Goal: Use online tool/utility: Use online tool/utility

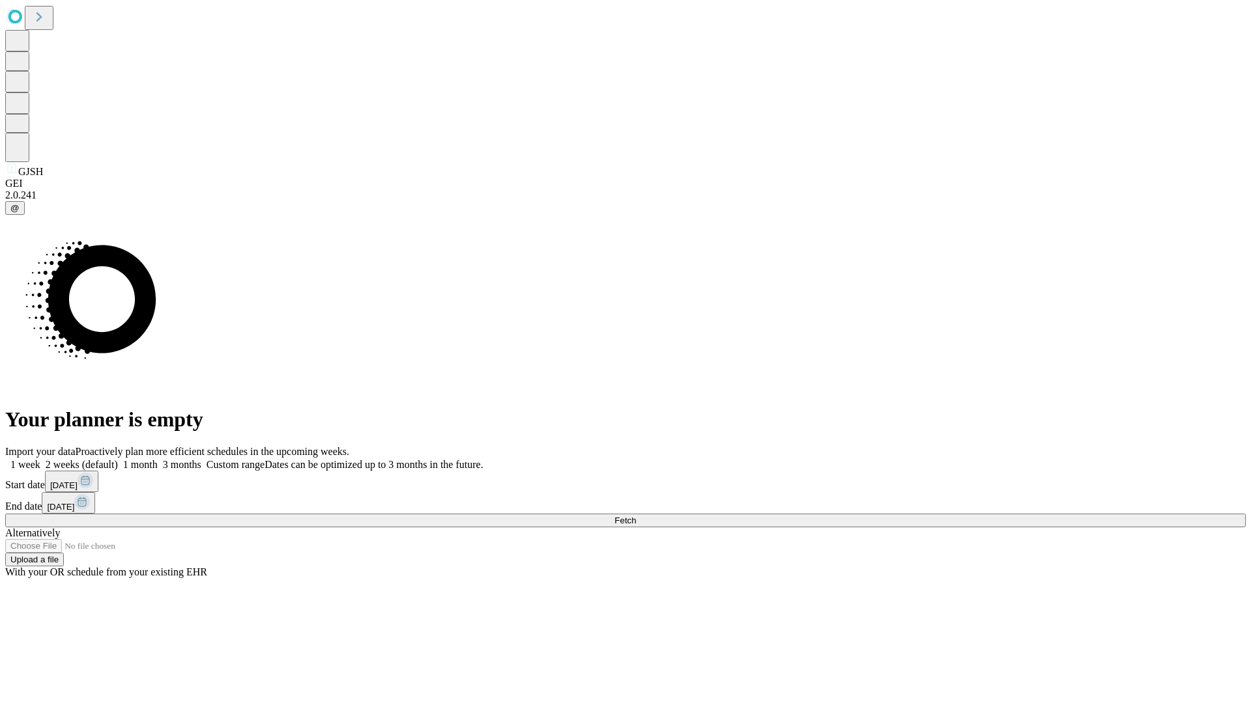
click at [636, 516] on span "Fetch" at bounding box center [624, 521] width 21 height 10
